Goal: Information Seeking & Learning: Learn about a topic

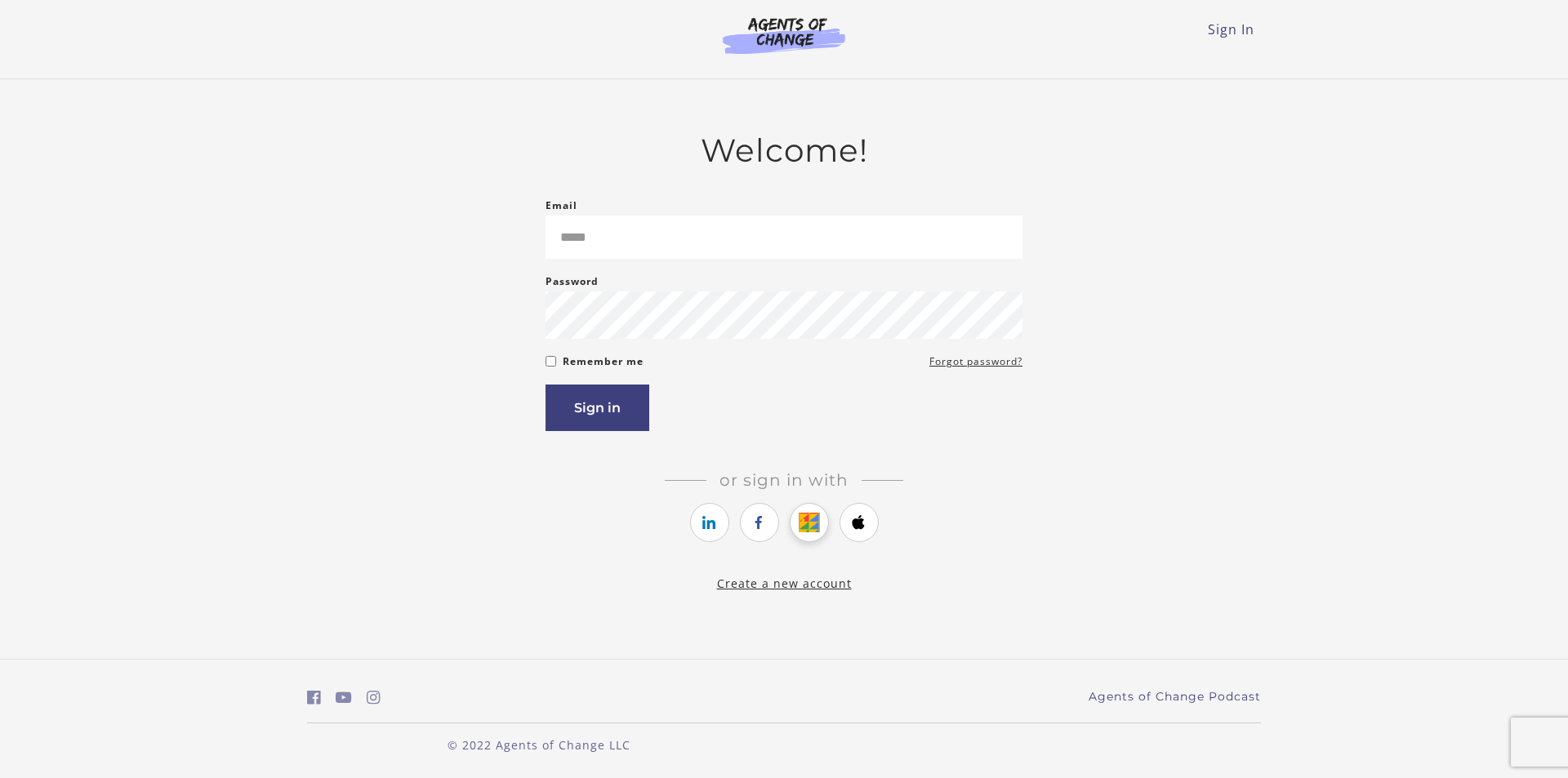
drag, startPoint x: 820, startPoint y: 524, endPoint x: 799, endPoint y: 516, distance: 22.5
click at [820, 524] on link "https://courses.thinkific.com/users/auth/google?ss%5Breferral%5D=&ss%5Buser_ret…" at bounding box center [809, 522] width 40 height 39
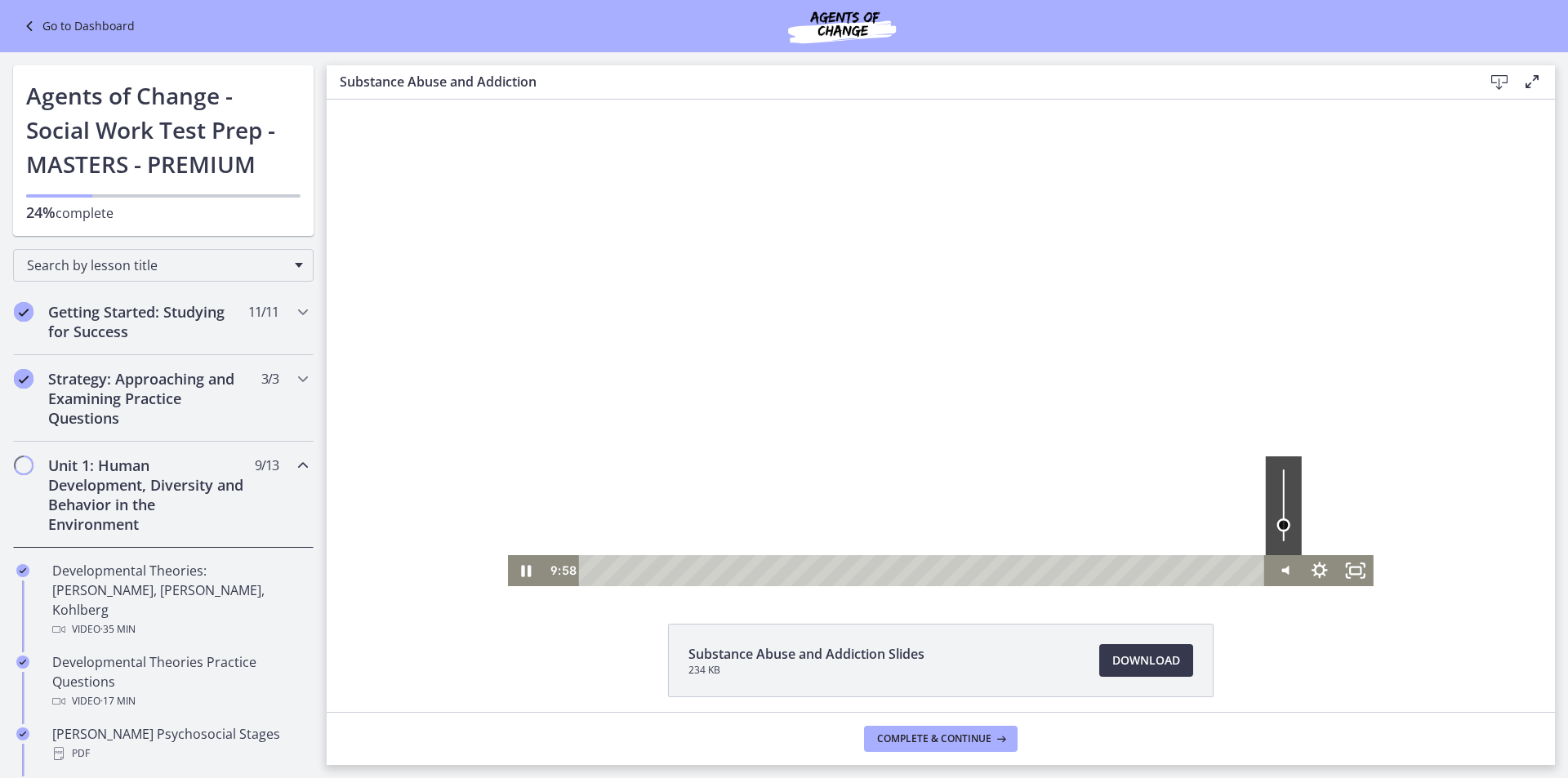
drag, startPoint x: 1283, startPoint y: 539, endPoint x: 1277, endPoint y: 524, distance: 16.2
click at [1277, 524] on div "Volume" at bounding box center [1283, 524] width 13 height 13
click at [1284, 536] on div "Volume" at bounding box center [1283, 535] width 23 height 23
click at [693, 267] on div at bounding box center [941, 343] width 866 height 487
click at [526, 572] on icon "Play Video" at bounding box center [528, 570] width 36 height 31
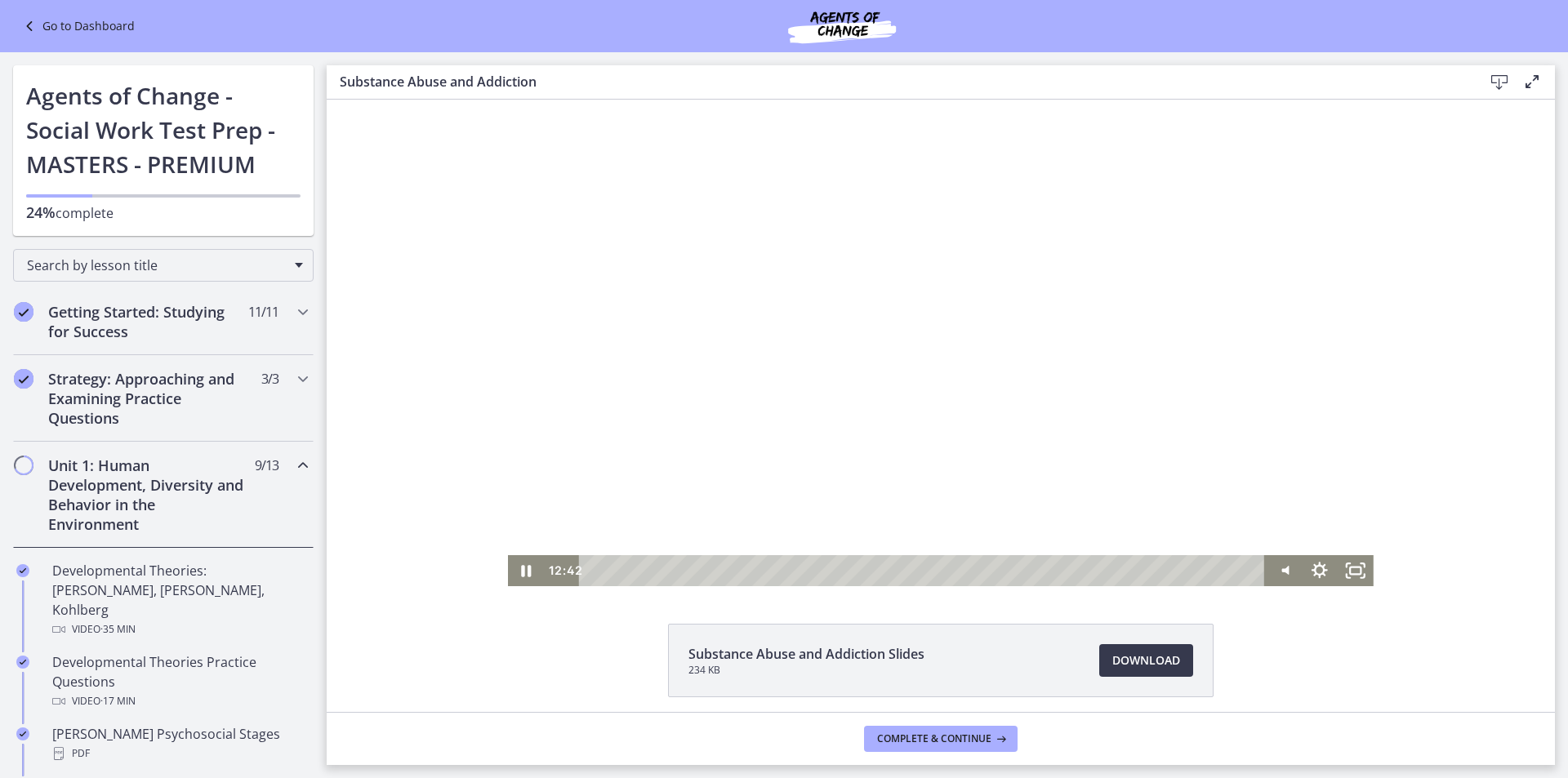
click at [884, 349] on div at bounding box center [941, 343] width 866 height 487
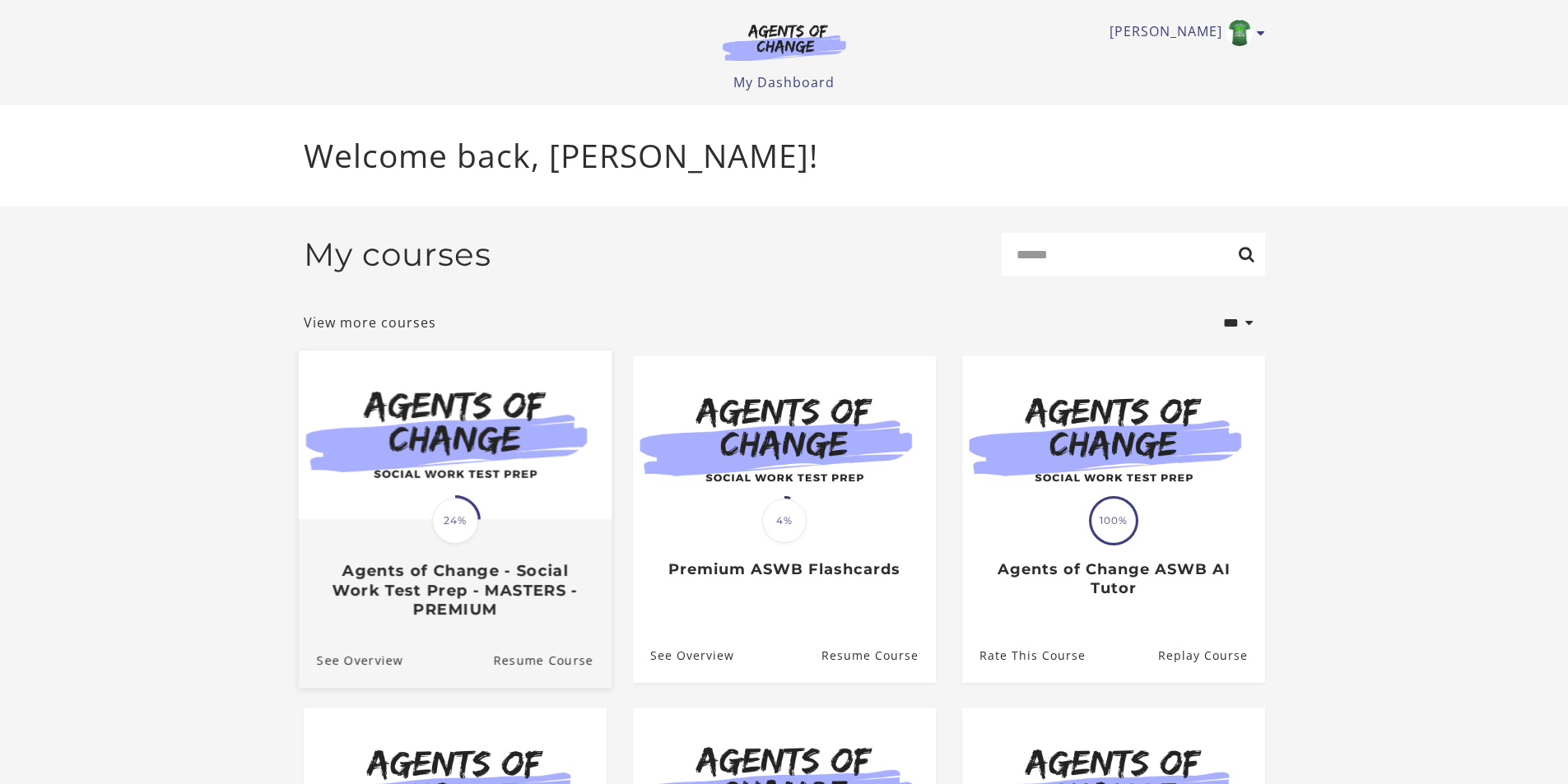
click at [473, 564] on div "Translation missing: en.liquid.partials.dashboard_course_card.progress_descript…" at bounding box center [455, 570] width 313 height 98
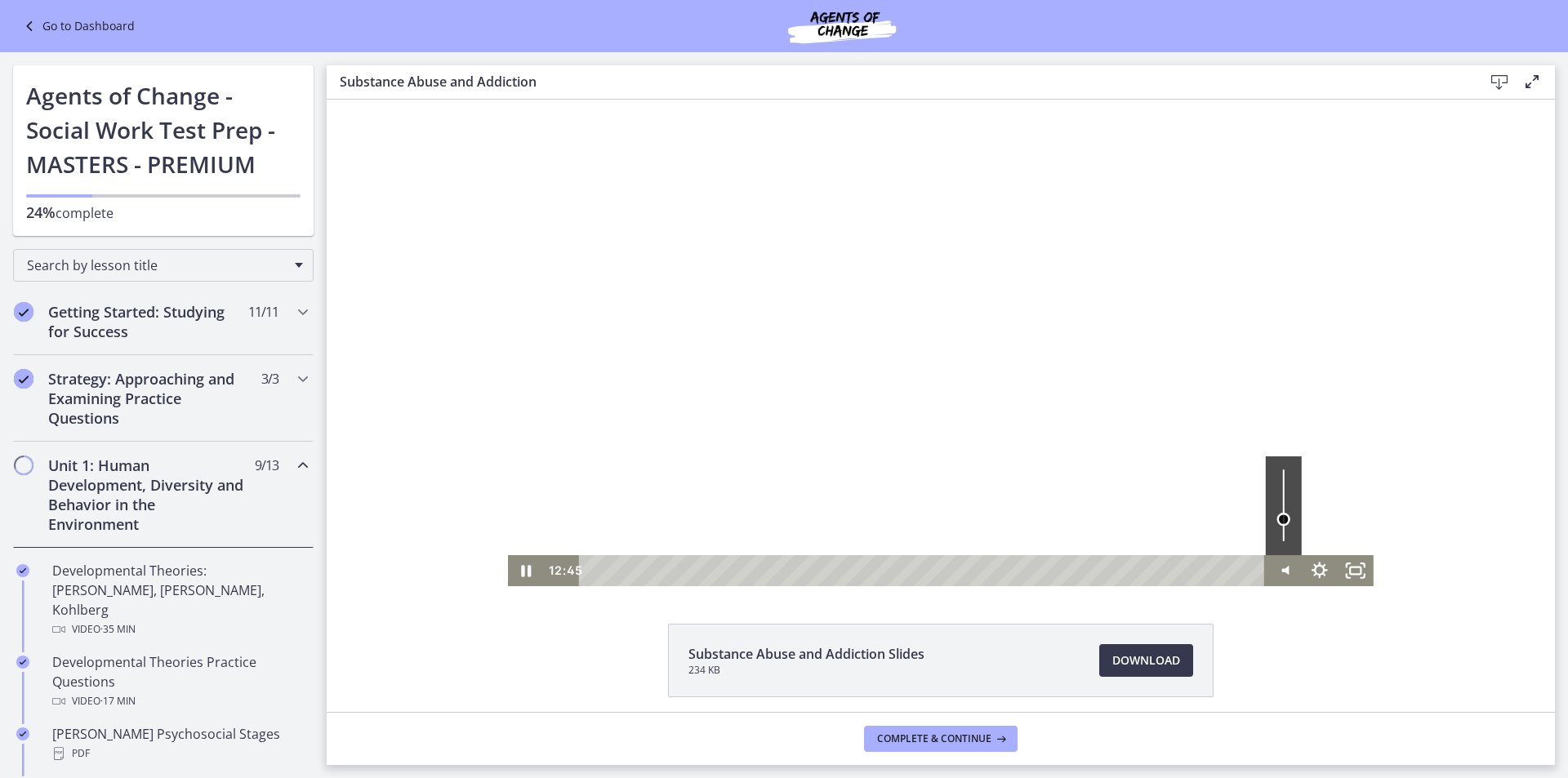
drag, startPoint x: 1283, startPoint y: 536, endPoint x: 1289, endPoint y: 519, distance: 18.0
click at [1289, 519] on div "Volume" at bounding box center [1283, 506] width 36 height 99
drag, startPoint x: 1276, startPoint y: 515, endPoint x: 1274, endPoint y: 532, distance: 17.1
click at [1277, 532] on div "Volume" at bounding box center [1283, 531] width 13 height 13
drag, startPoint x: 1280, startPoint y: 528, endPoint x: 1280, endPoint y: 519, distance: 9.0
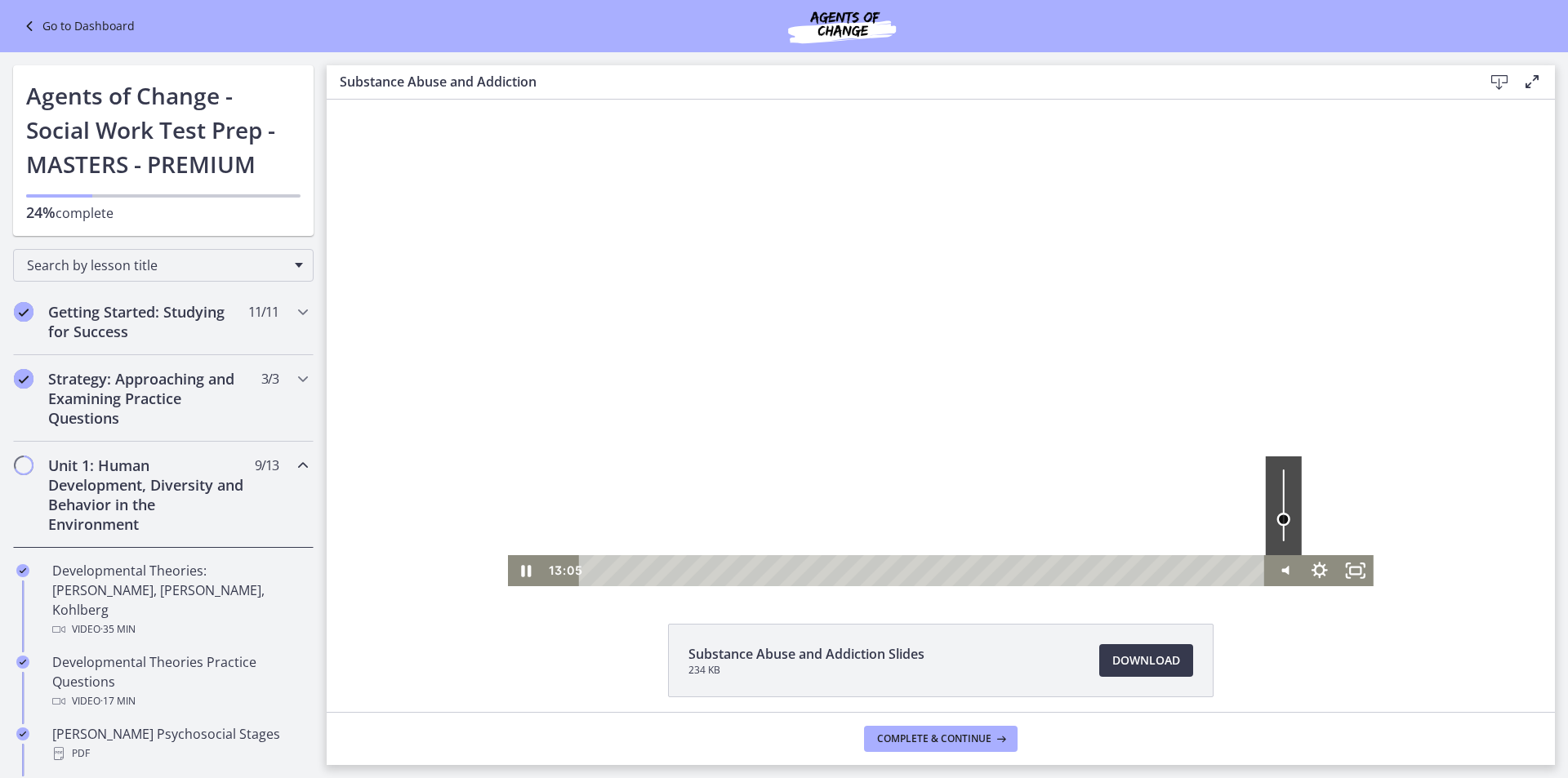
click at [1280, 519] on div "Volume" at bounding box center [1283, 519] width 13 height 13
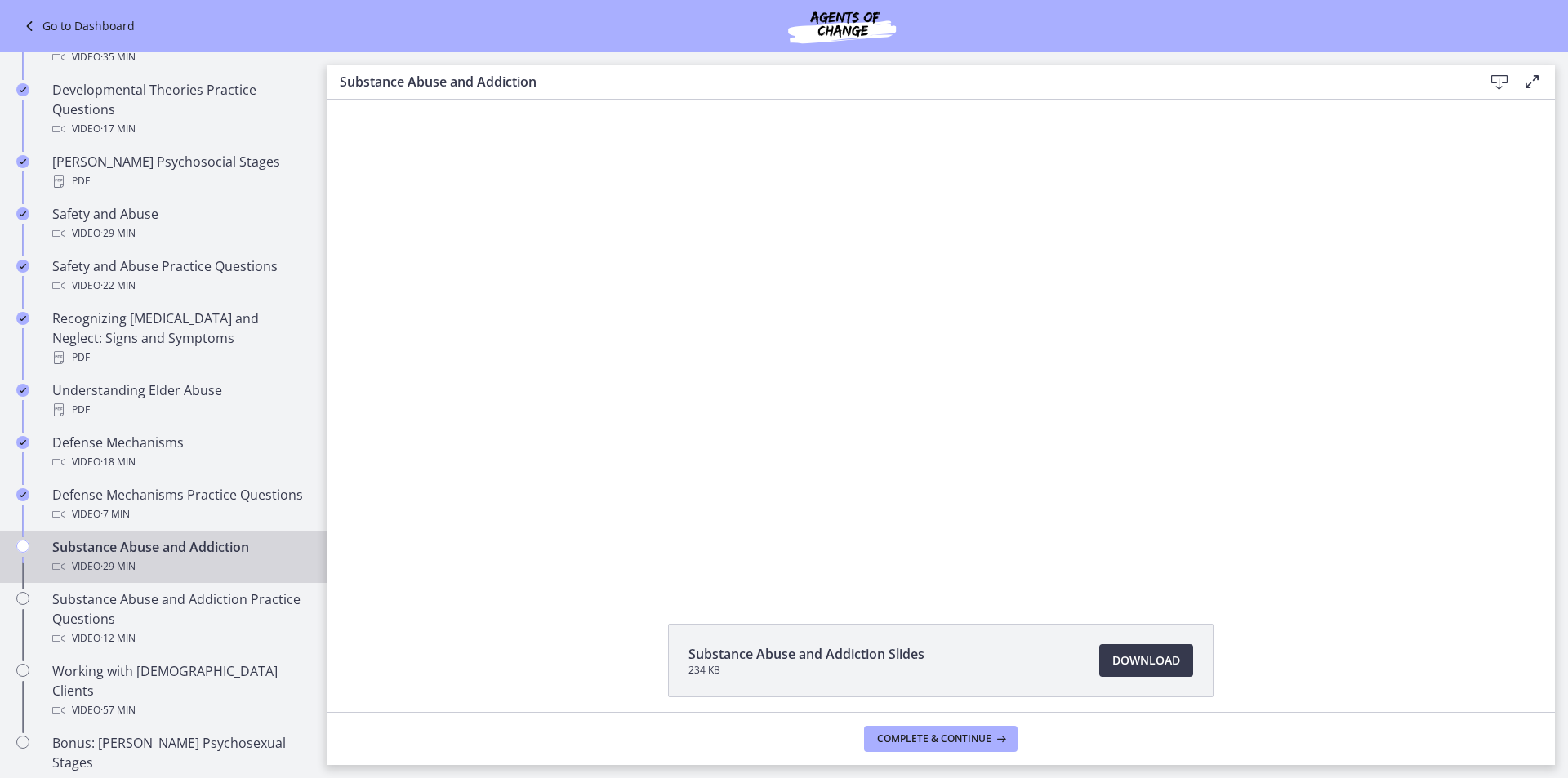
scroll to position [408, 0]
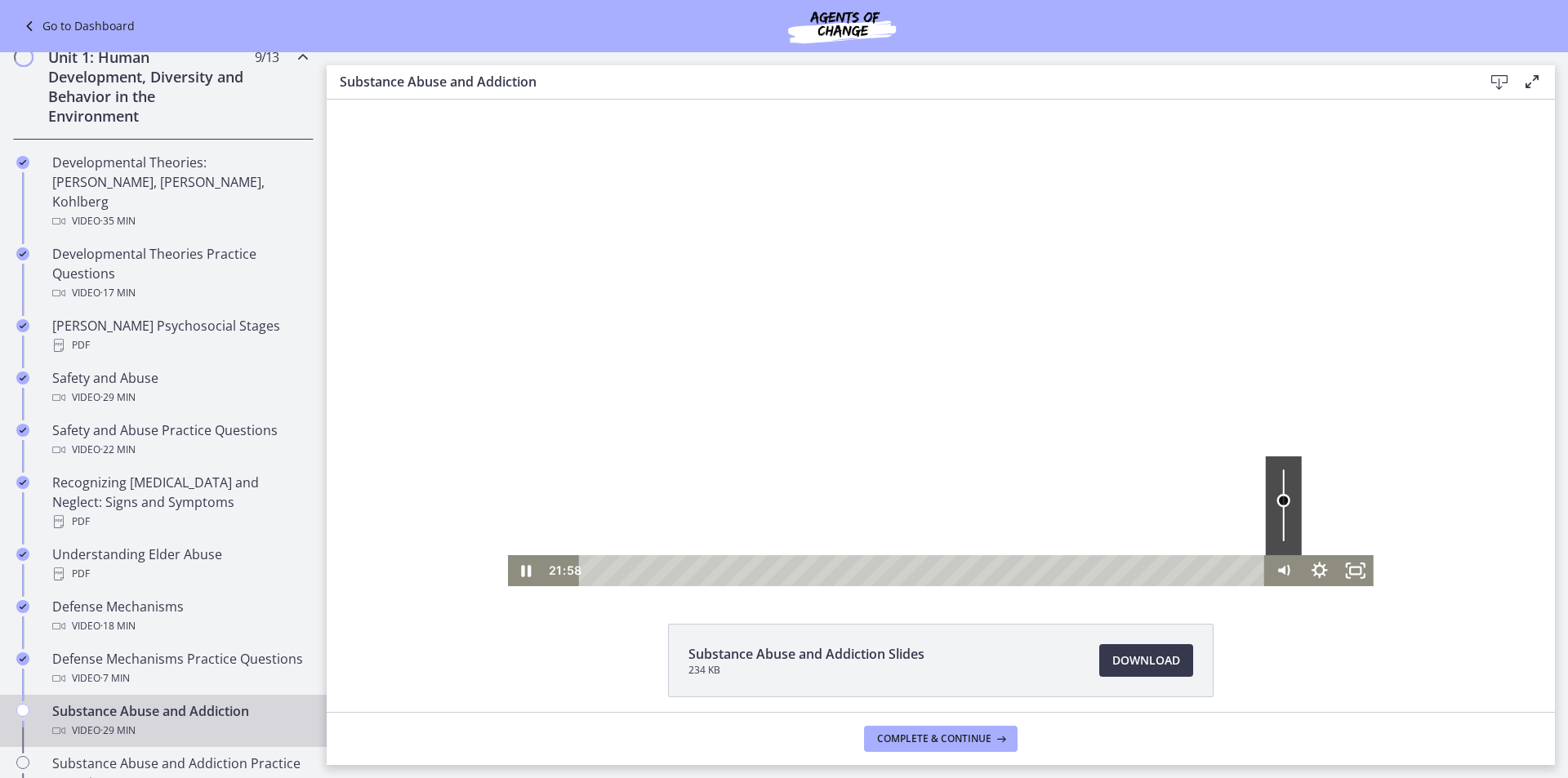
drag, startPoint x: 1271, startPoint y: 517, endPoint x: 1271, endPoint y: 501, distance: 16.0
click at [1277, 501] on div "Volume" at bounding box center [1283, 501] width 13 height 13
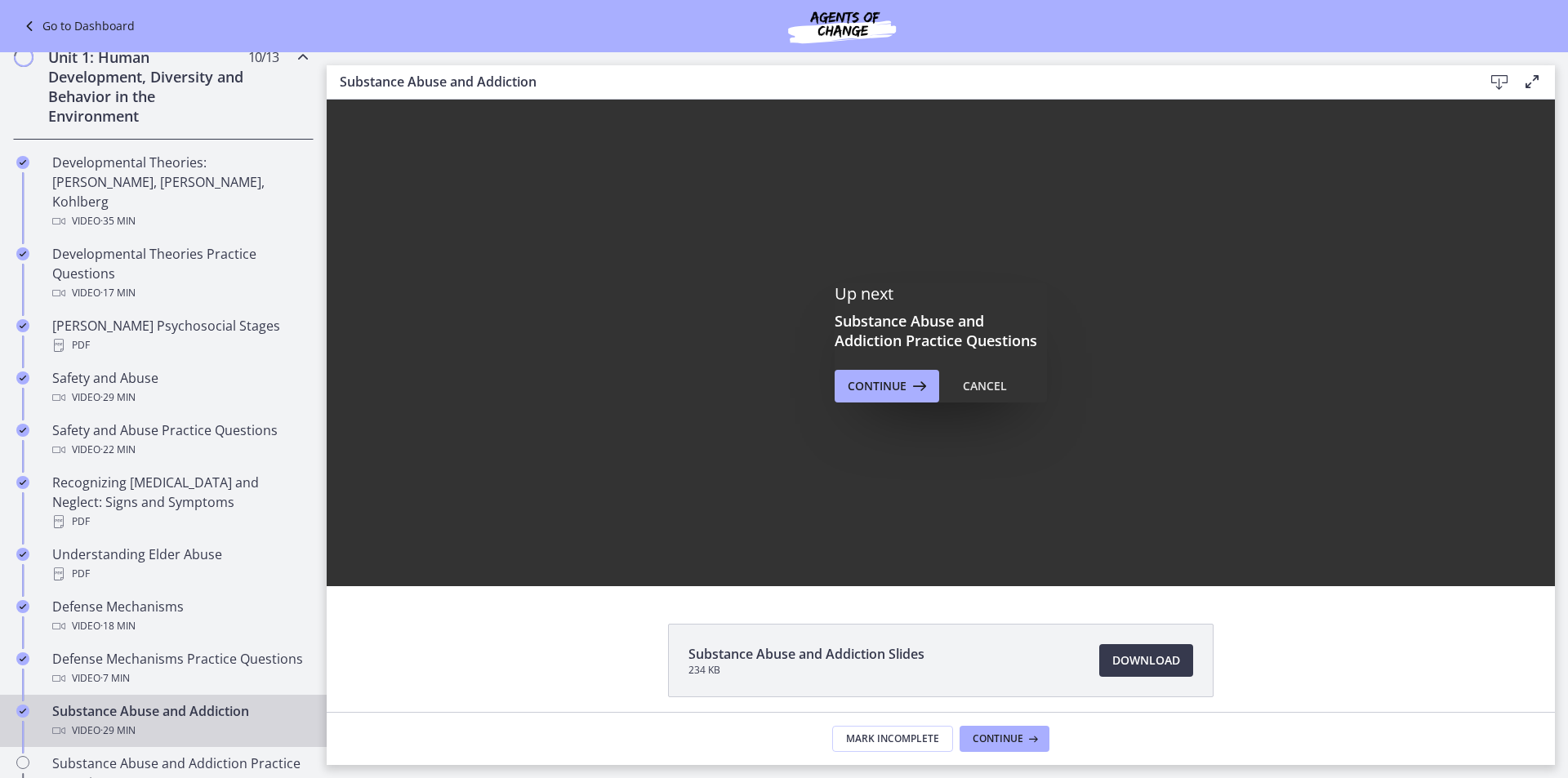
scroll to position [0, 0]
click at [1021, 743] on span "Continue" at bounding box center [997, 739] width 51 height 13
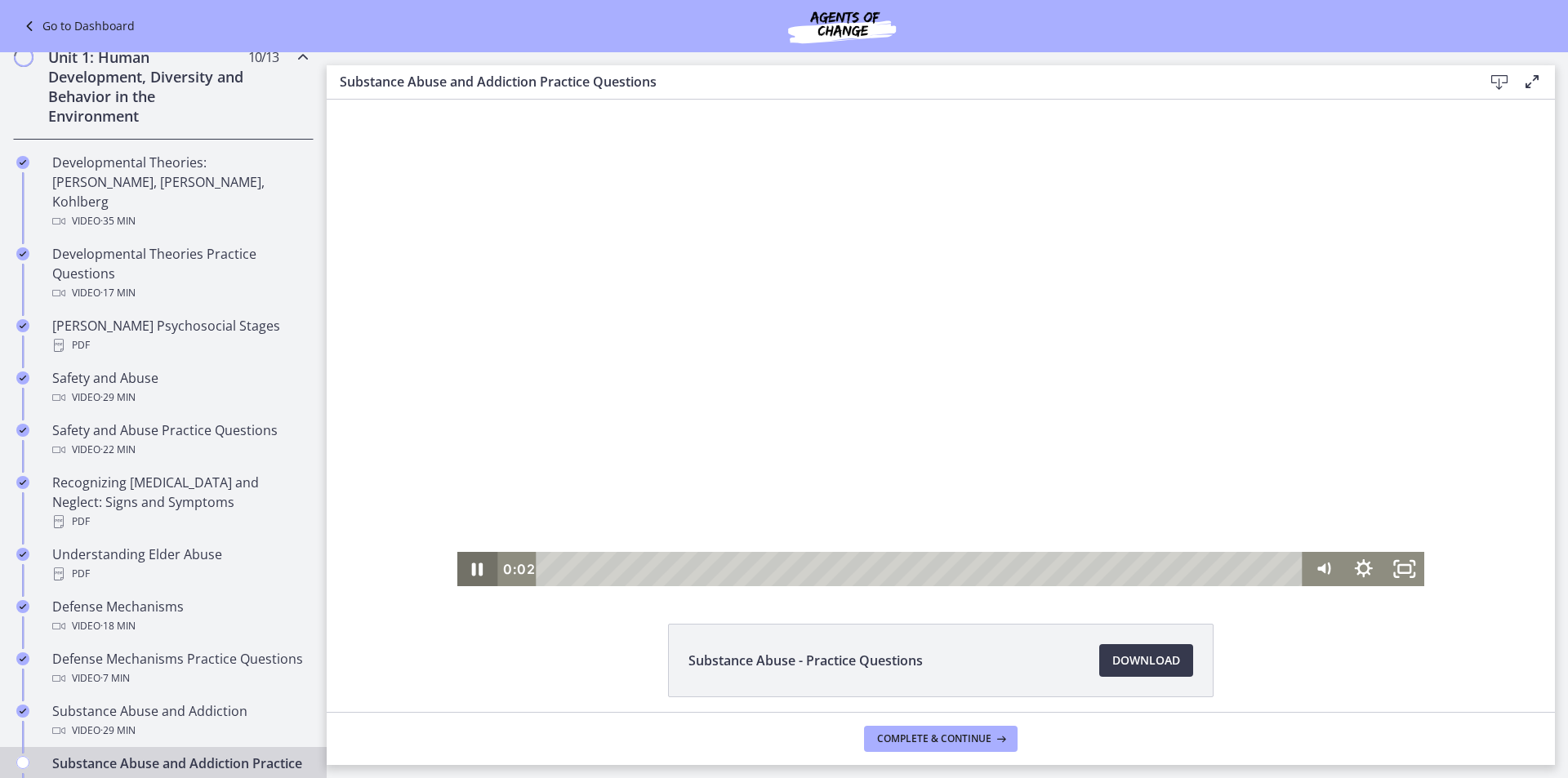
click at [481, 561] on icon "Pause" at bounding box center [478, 569] width 40 height 34
click at [1047, 438] on div at bounding box center [941, 343] width 968 height 487
drag, startPoint x: 1208, startPoint y: 464, endPoint x: 1224, endPoint y: 446, distance: 24.1
click at [1224, 446] on div at bounding box center [941, 343] width 968 height 487
click at [1412, 569] on icon "Fullscreen" at bounding box center [1404, 569] width 40 height 34
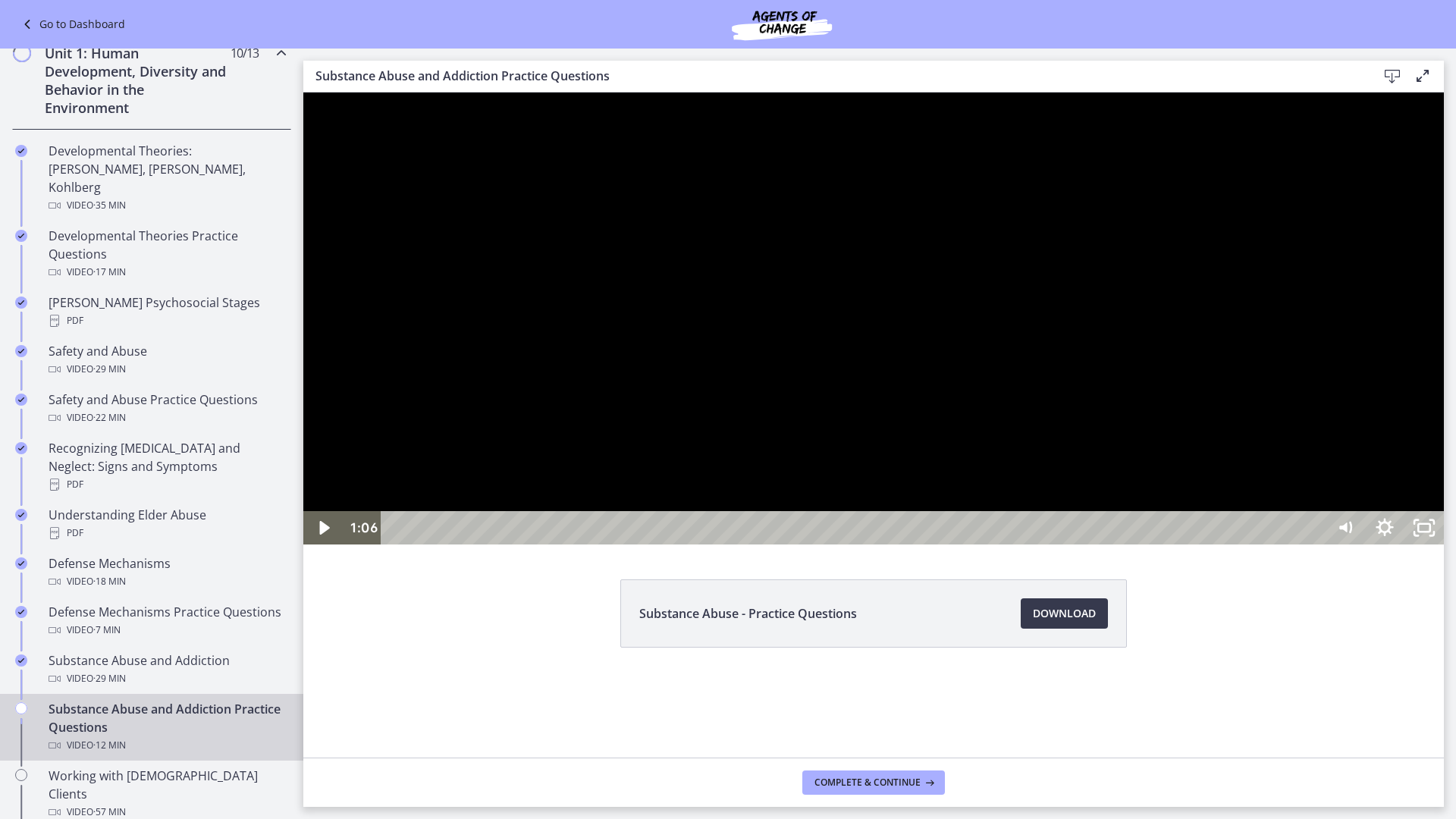
drag, startPoint x: 1323, startPoint y: 533, endPoint x: 1325, endPoint y: 526, distance: 7.3
click at [1324, 529] on div at bounding box center [873, 318] width 1141 height 452
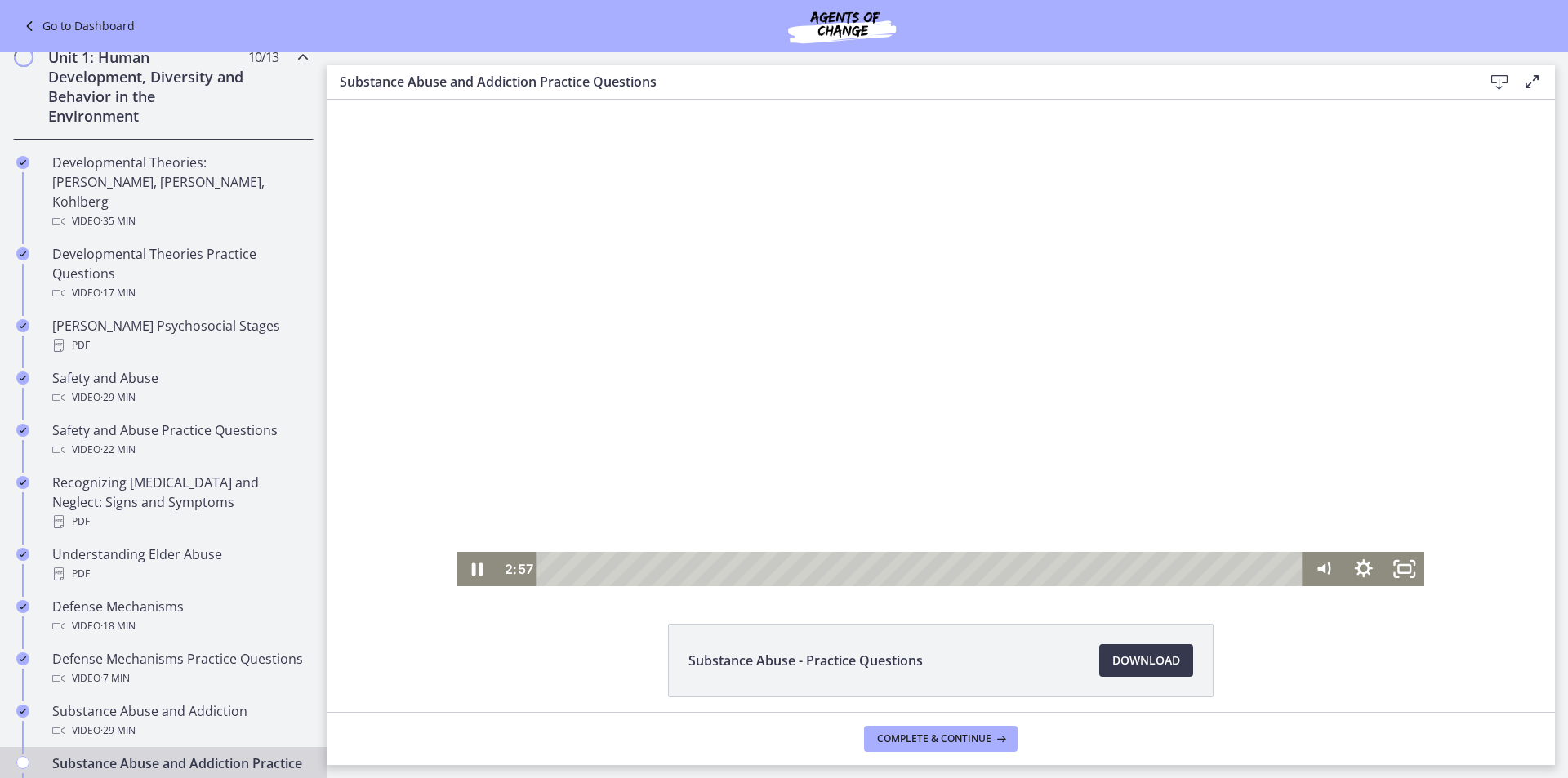
click at [619, 372] on div at bounding box center [941, 343] width 968 height 487
